Goal: Navigation & Orientation: Find specific page/section

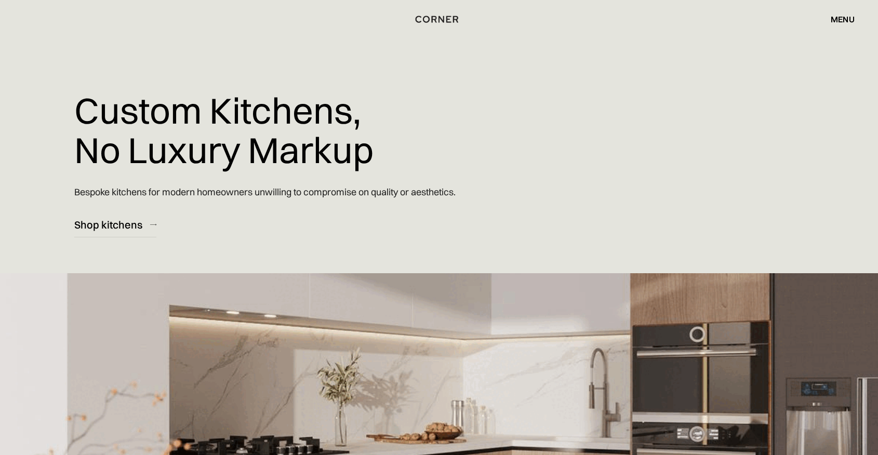
click at [841, 19] on div "menu" at bounding box center [843, 19] width 24 height 8
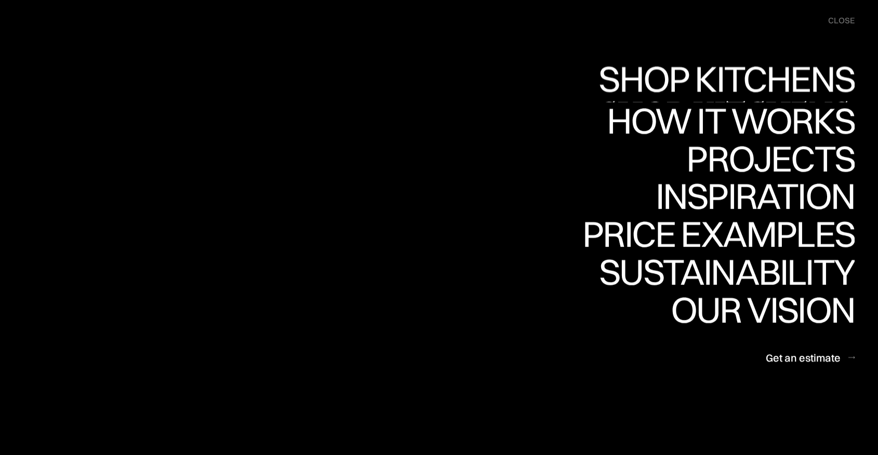
click at [741, 82] on link "Shop Kitchens Shop Kitchens" at bounding box center [723, 83] width 261 height 38
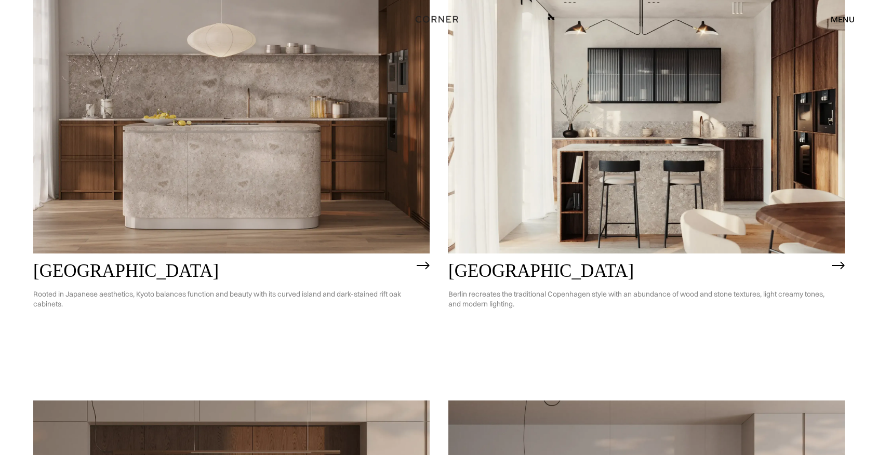
scroll to position [683, 0]
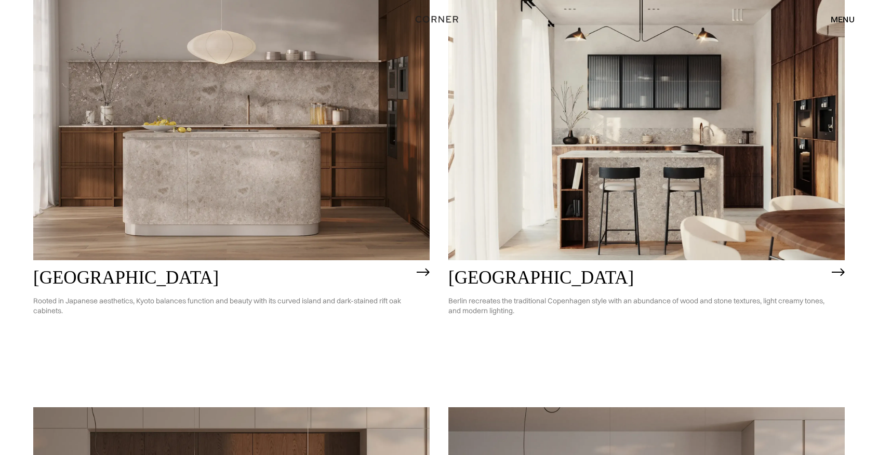
click at [371, 205] on img at bounding box center [231, 101] width 396 height 317
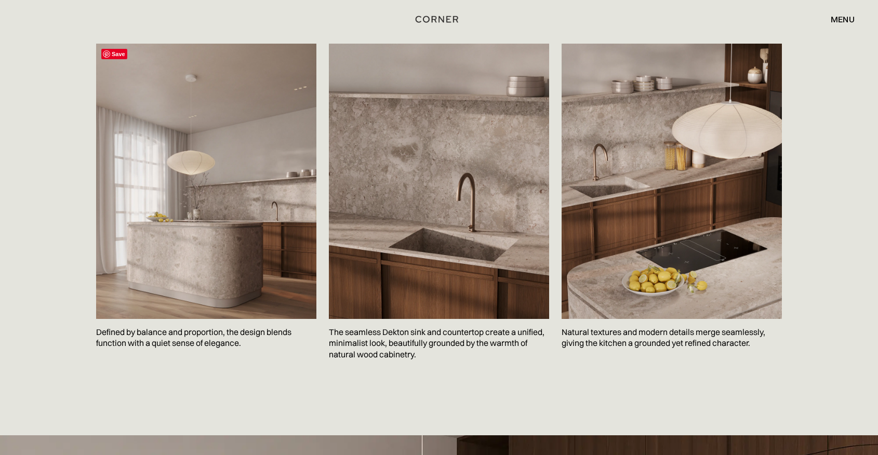
scroll to position [1591, 0]
